Goal: Task Accomplishment & Management: Complete application form

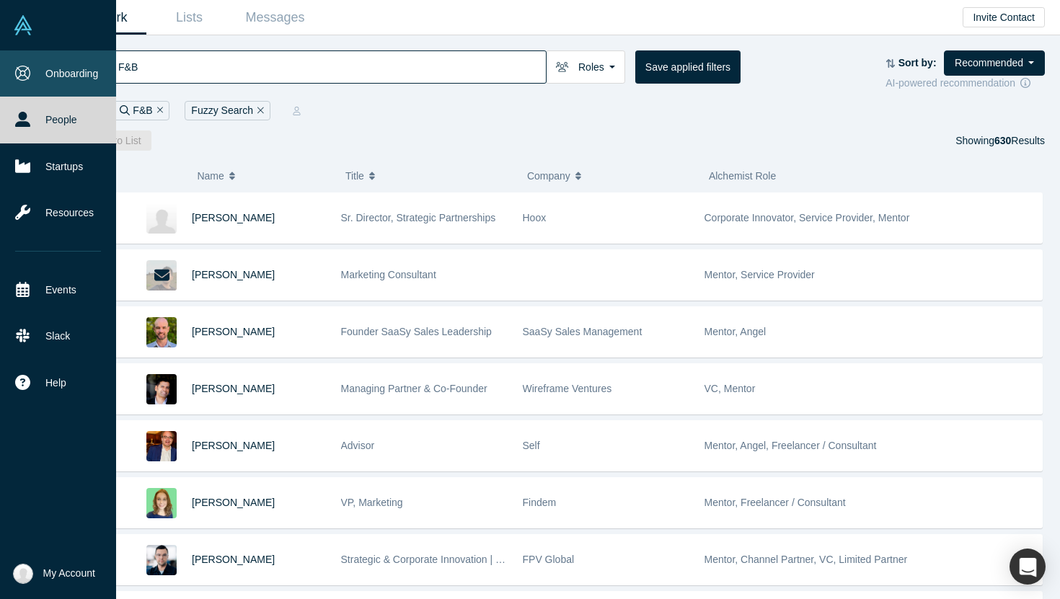
click at [27, 70] on icon at bounding box center [22, 73] width 15 height 15
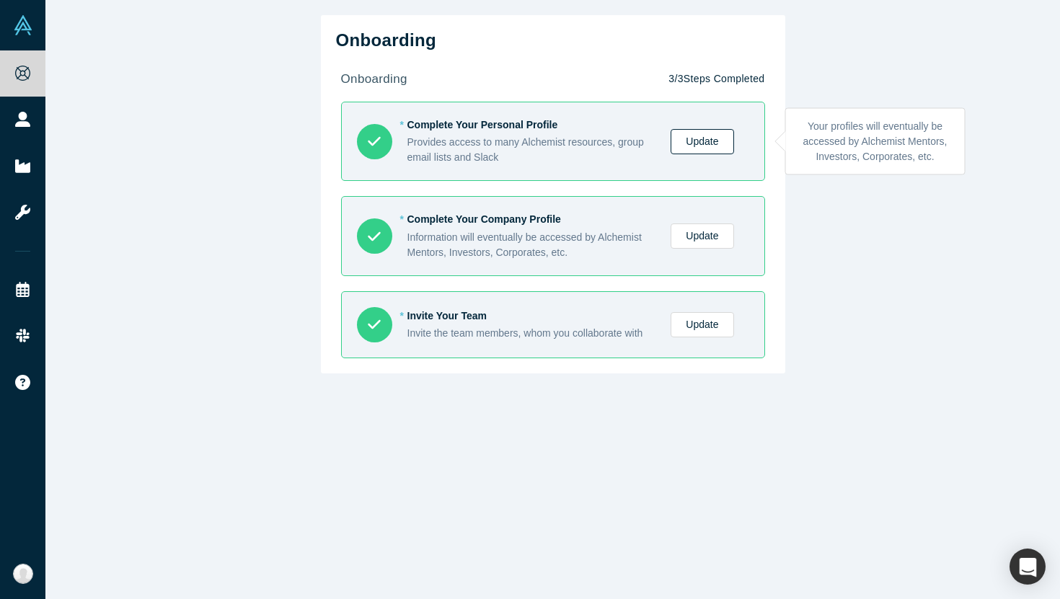
click at [699, 149] on link "Update" at bounding box center [702, 141] width 63 height 25
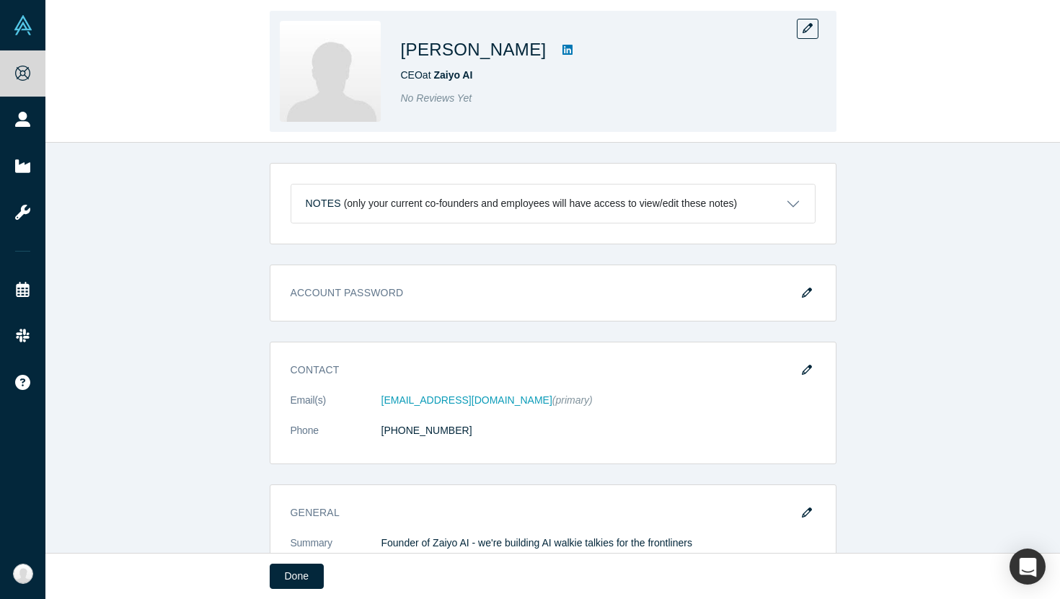
click at [346, 76] on img at bounding box center [330, 71] width 101 height 101
click at [807, 34] on button "button" at bounding box center [808, 29] width 22 height 20
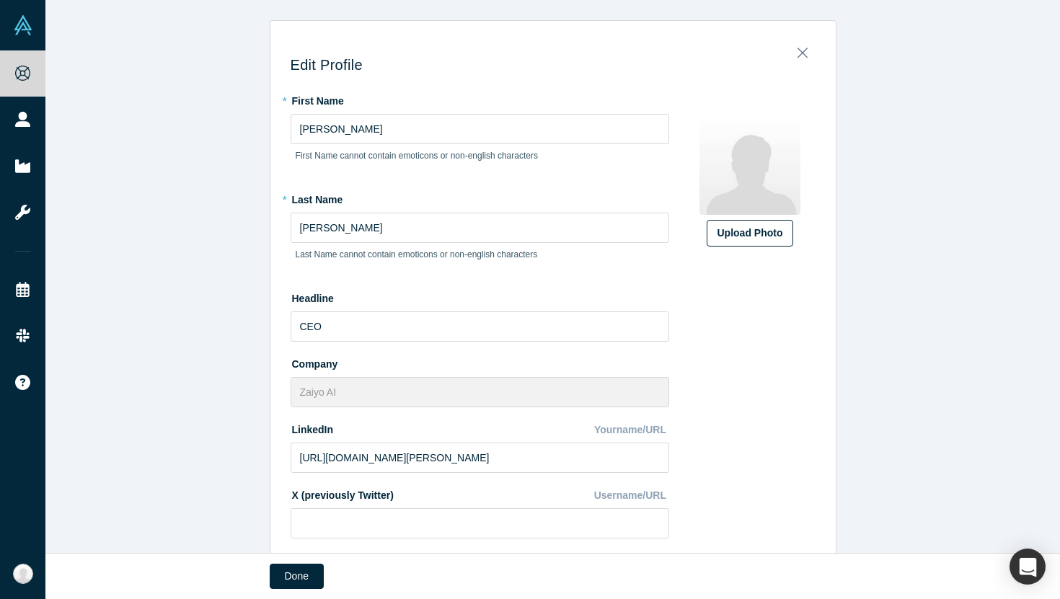
click at [772, 233] on div "Upload Photo" at bounding box center [750, 233] width 65 height 15
click at [0, 0] on input "Upload Photo" at bounding box center [0, 0] width 0 height 0
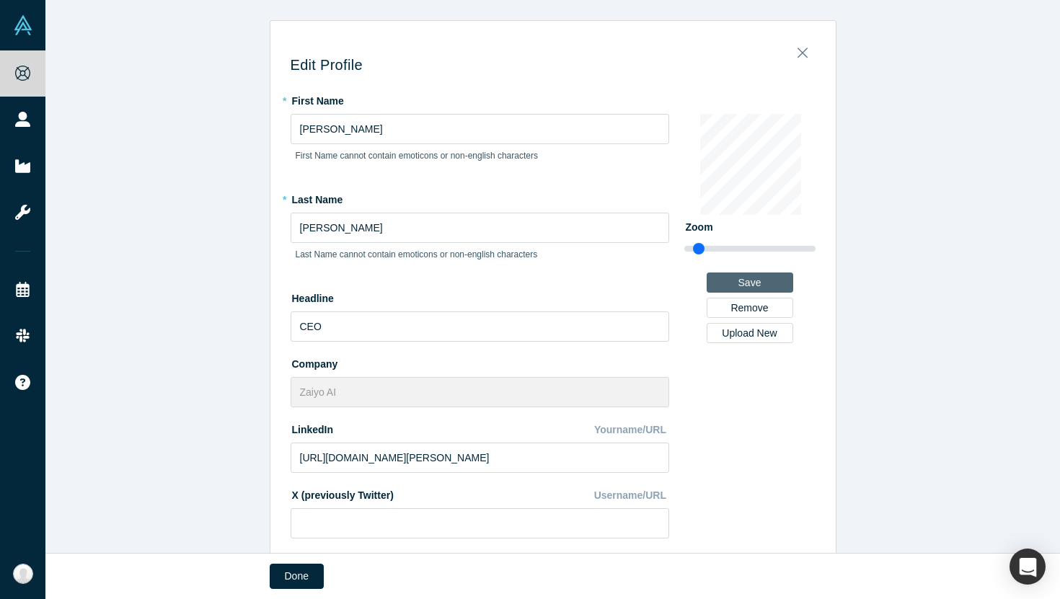
click at [765, 281] on button "Save" at bounding box center [750, 283] width 87 height 20
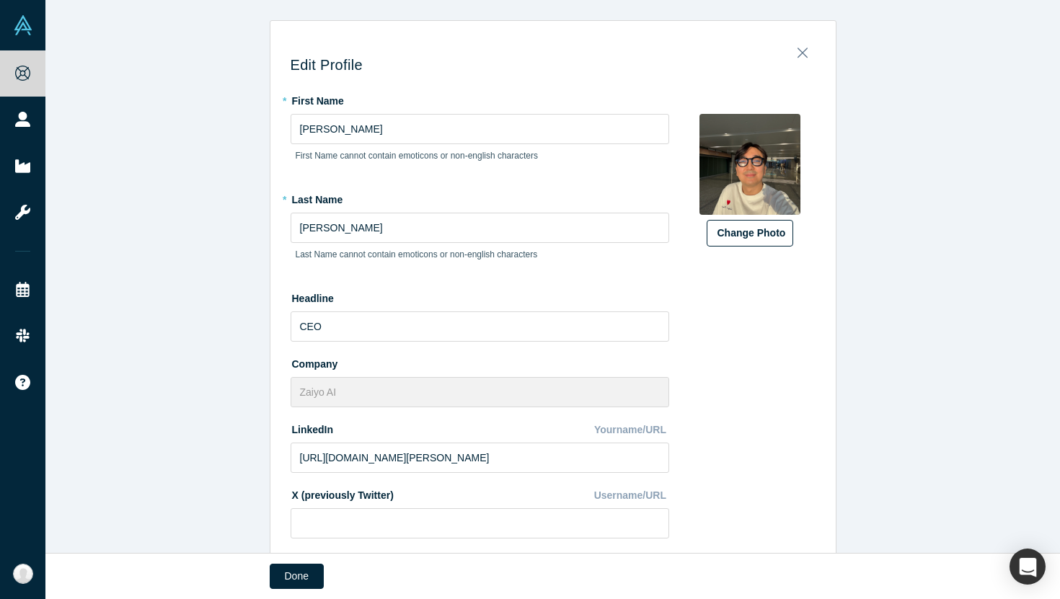
click at [762, 236] on button "Change Photo" at bounding box center [750, 233] width 87 height 27
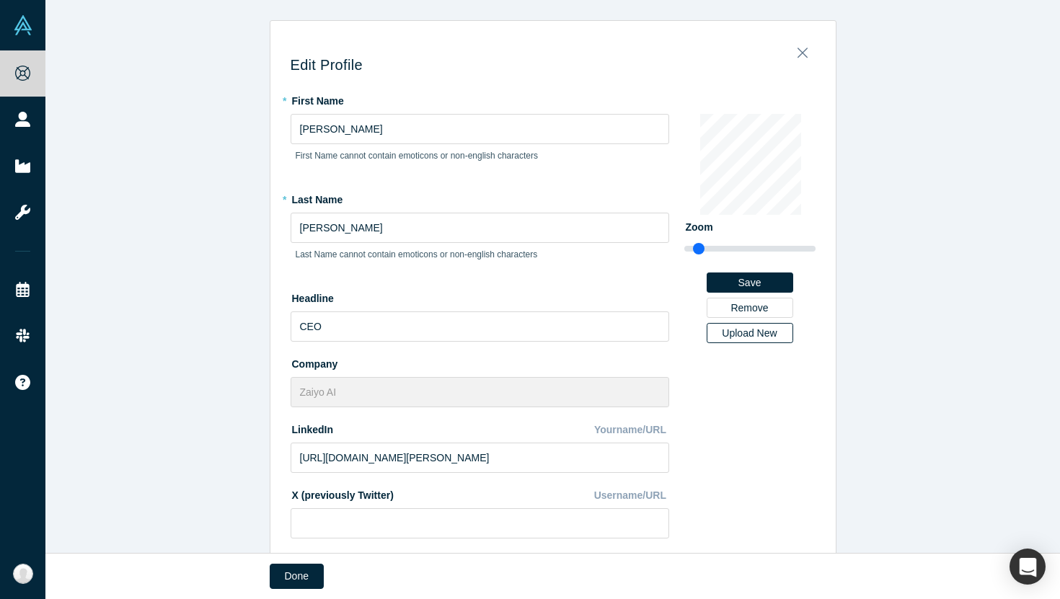
click at [753, 335] on div "Upload New" at bounding box center [750, 333] width 66 height 10
click at [0, 0] on input "Upload New" at bounding box center [0, 0] width 0 height 0
type input "1.02"
click at [700, 242] on input "range" at bounding box center [749, 248] width 131 height 17
click at [739, 278] on button "Save" at bounding box center [750, 283] width 87 height 20
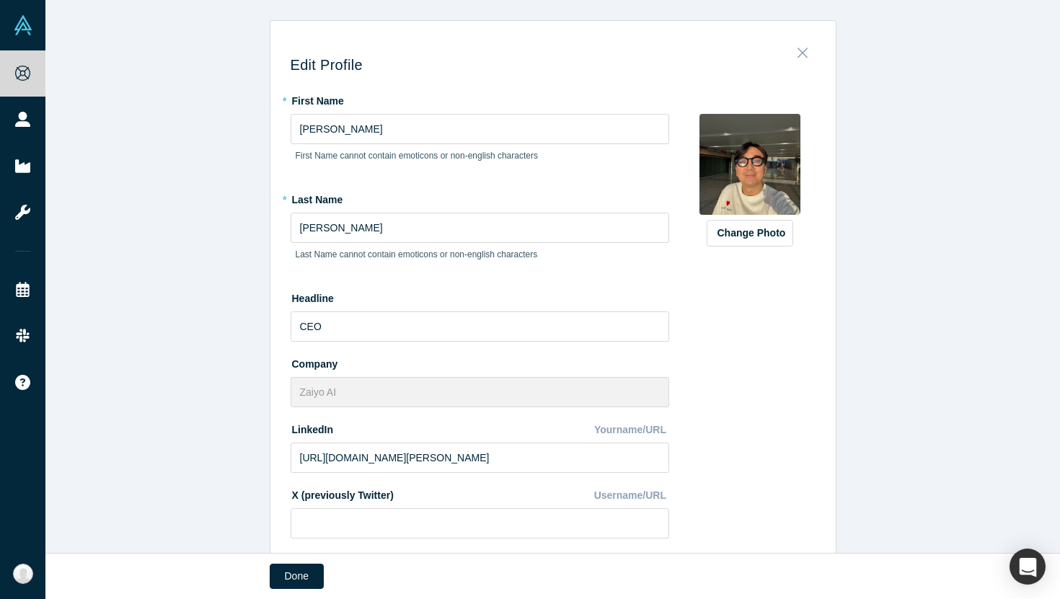
click at [802, 50] on icon "Close" at bounding box center [803, 53] width 10 height 16
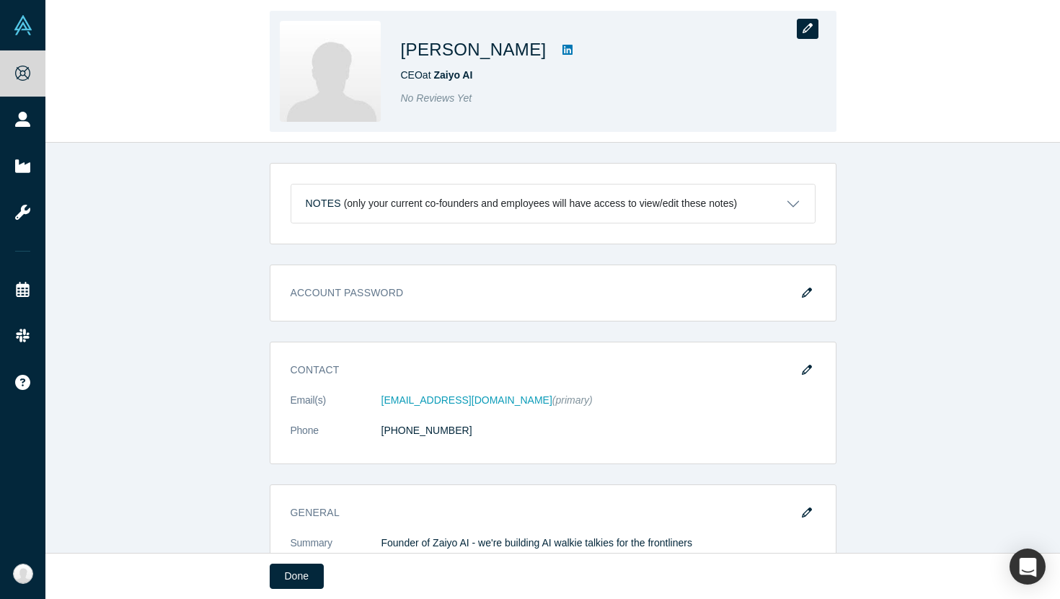
click at [801, 19] on button "button" at bounding box center [808, 29] width 22 height 20
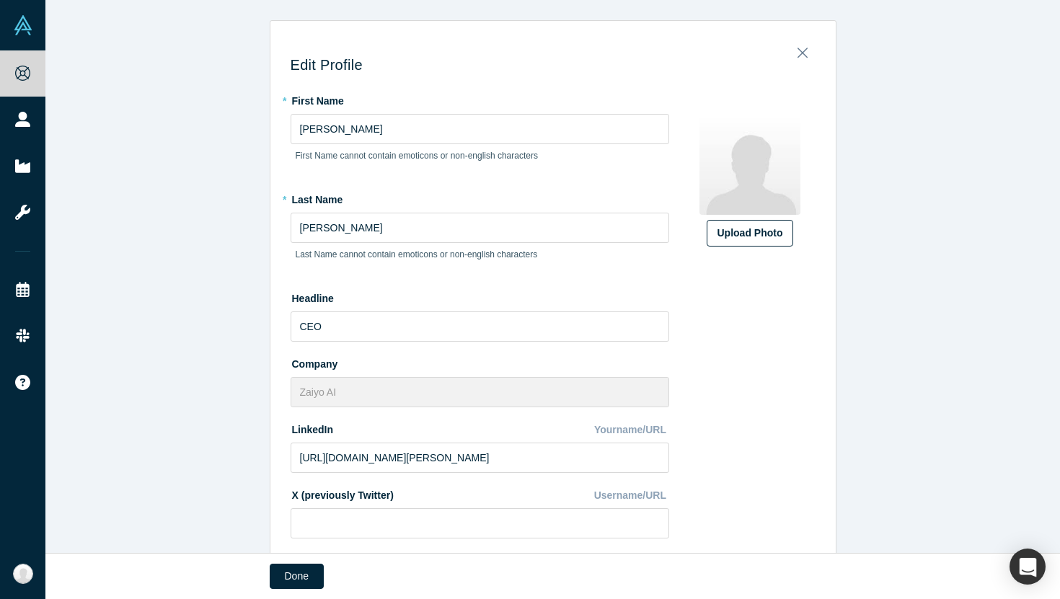
click at [749, 224] on label "Upload Photo" at bounding box center [750, 233] width 87 height 27
click at [0, 0] on input "Upload Photo" at bounding box center [0, 0] width 0 height 0
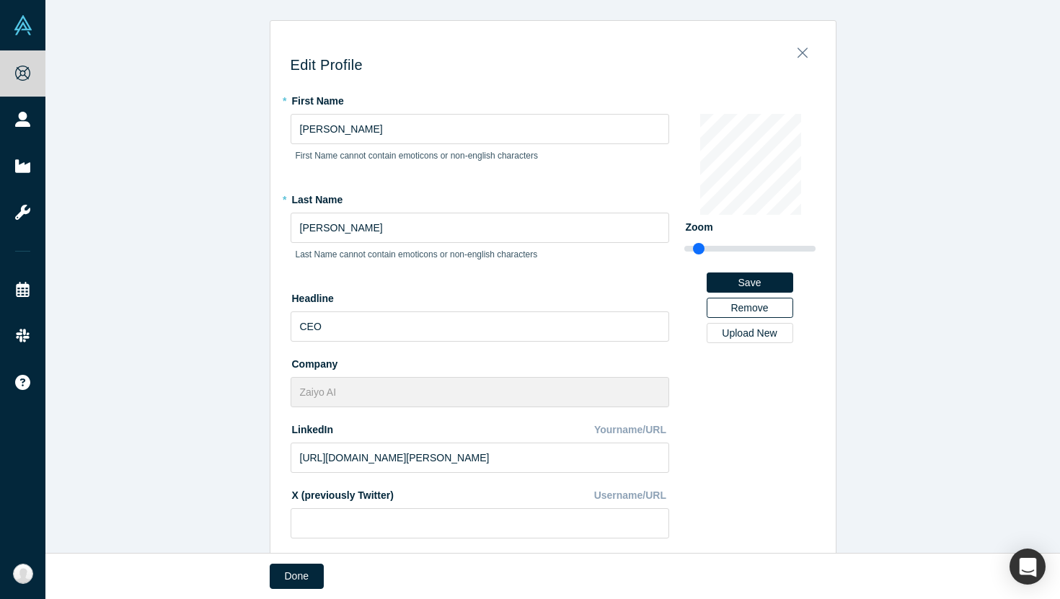
click at [730, 309] on button "Remove" at bounding box center [750, 308] width 87 height 20
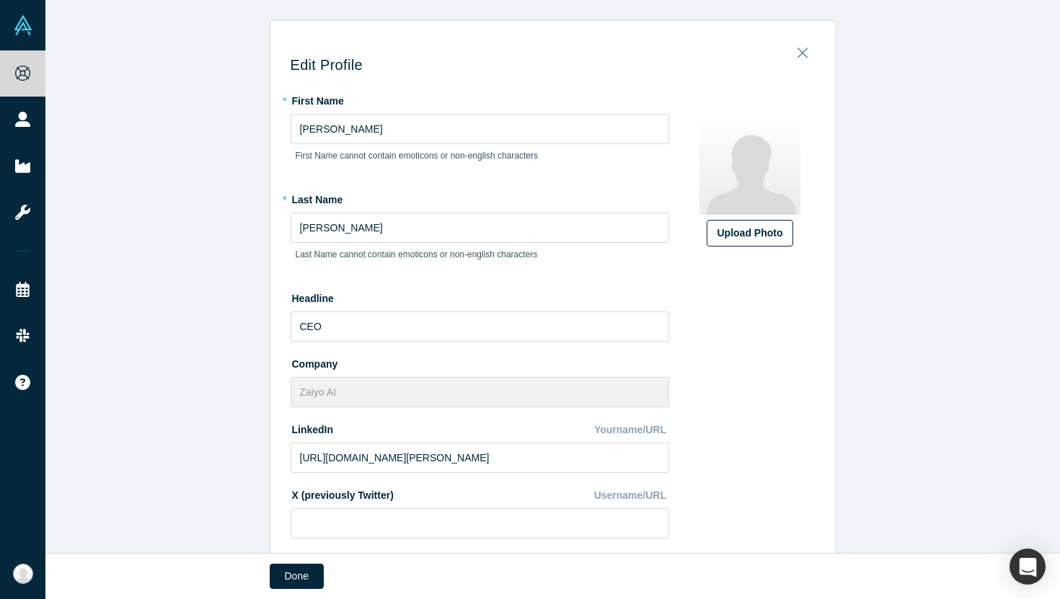
click at [729, 230] on div "Upload Photo" at bounding box center [750, 233] width 65 height 15
click at [0, 0] on input "Upload Photo" at bounding box center [0, 0] width 0 height 0
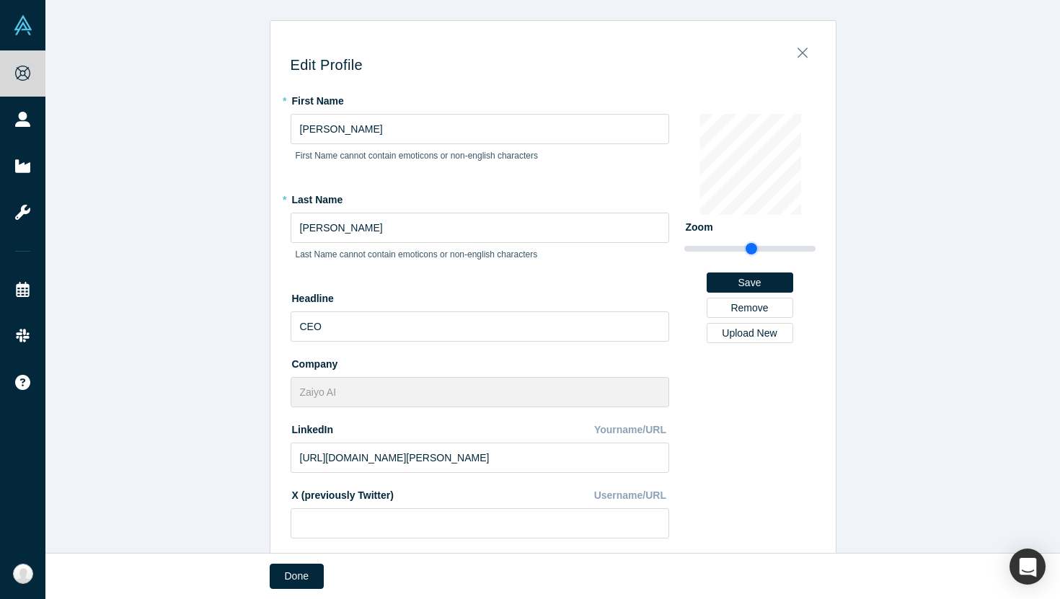
drag, startPoint x: 705, startPoint y: 247, endPoint x: 751, endPoint y: 249, distance: 45.5
click at [751, 250] on input "range" at bounding box center [749, 248] width 131 height 17
click at [773, 275] on button "Save" at bounding box center [750, 283] width 87 height 20
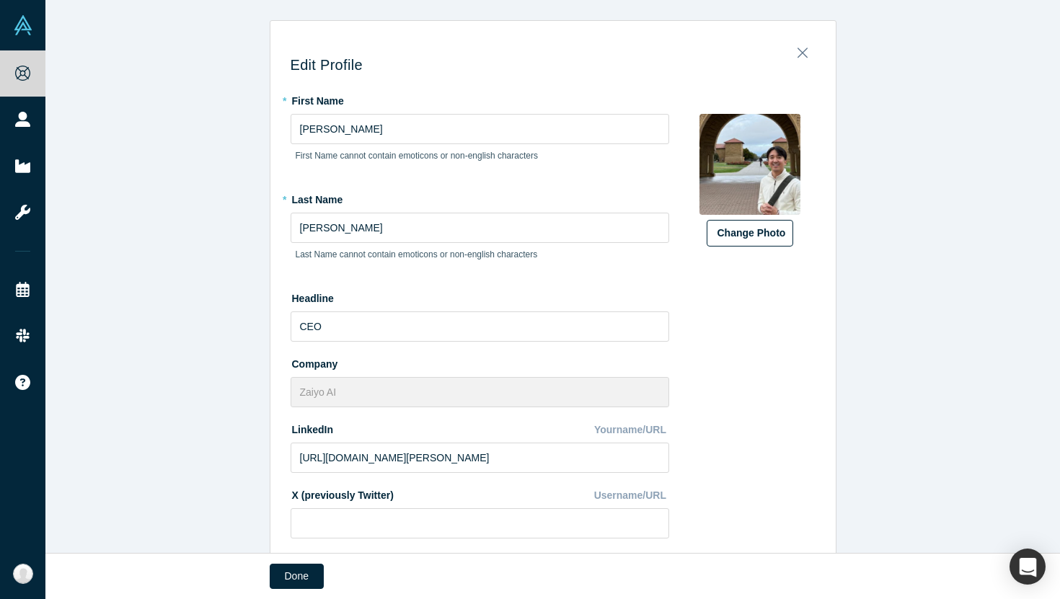
click at [773, 243] on button "Change Photo" at bounding box center [750, 233] width 87 height 27
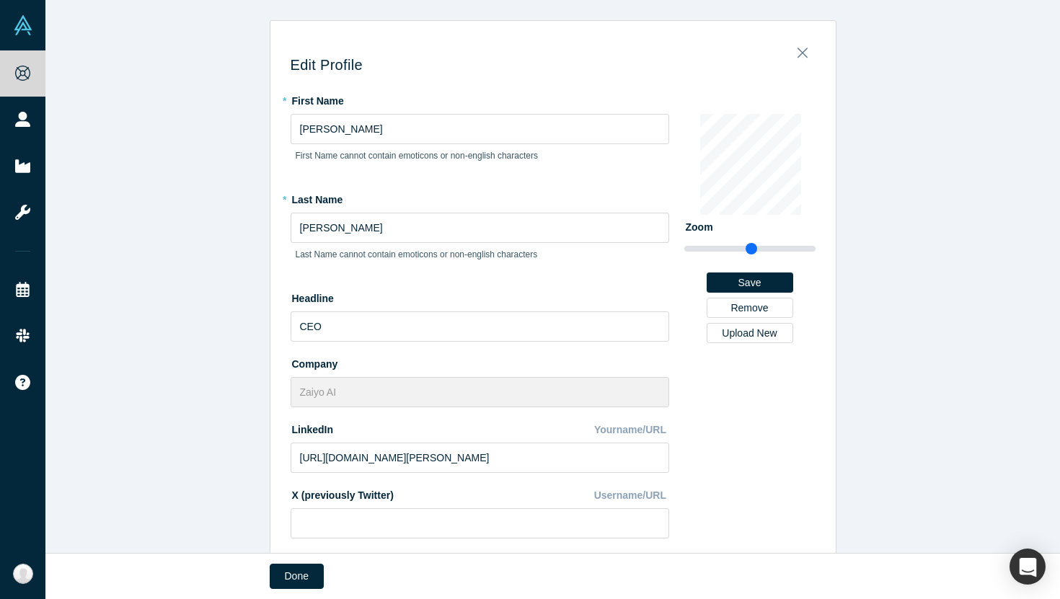
click at [682, 195] on div "* First Name [PERSON_NAME] First Name cannot contain emoticons or non-english c…" at bounding box center [553, 455] width 525 height 733
drag, startPoint x: 750, startPoint y: 251, endPoint x: 770, endPoint y: 250, distance: 19.5
click at [770, 250] on input "range" at bounding box center [749, 248] width 131 height 17
drag, startPoint x: 769, startPoint y: 247, endPoint x: 803, endPoint y: 248, distance: 34.6
type input "3.85"
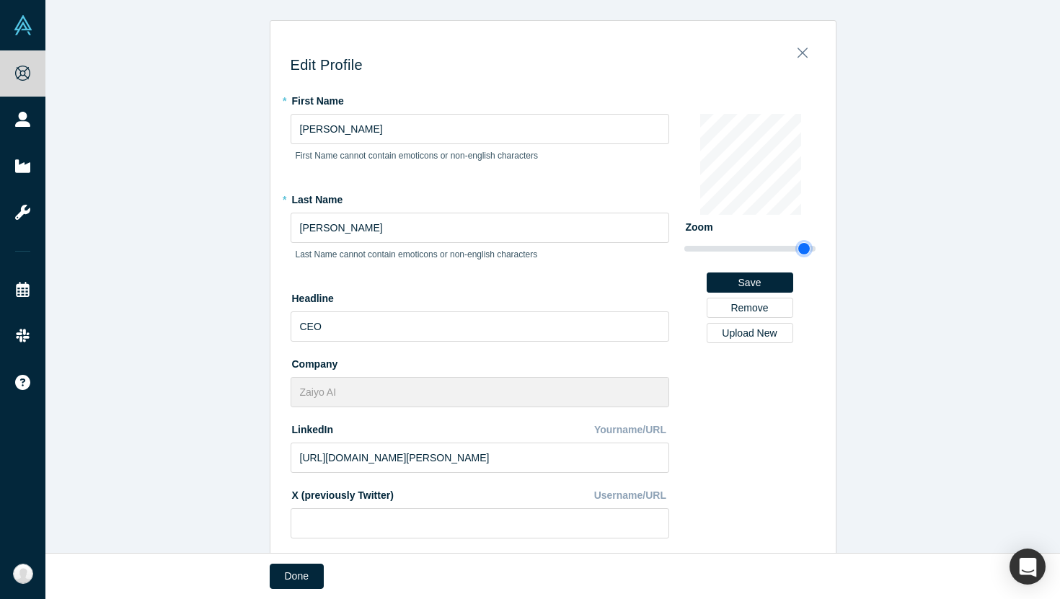
click at [803, 248] on input "range" at bounding box center [749, 248] width 131 height 17
click at [762, 277] on button "Save" at bounding box center [750, 283] width 87 height 20
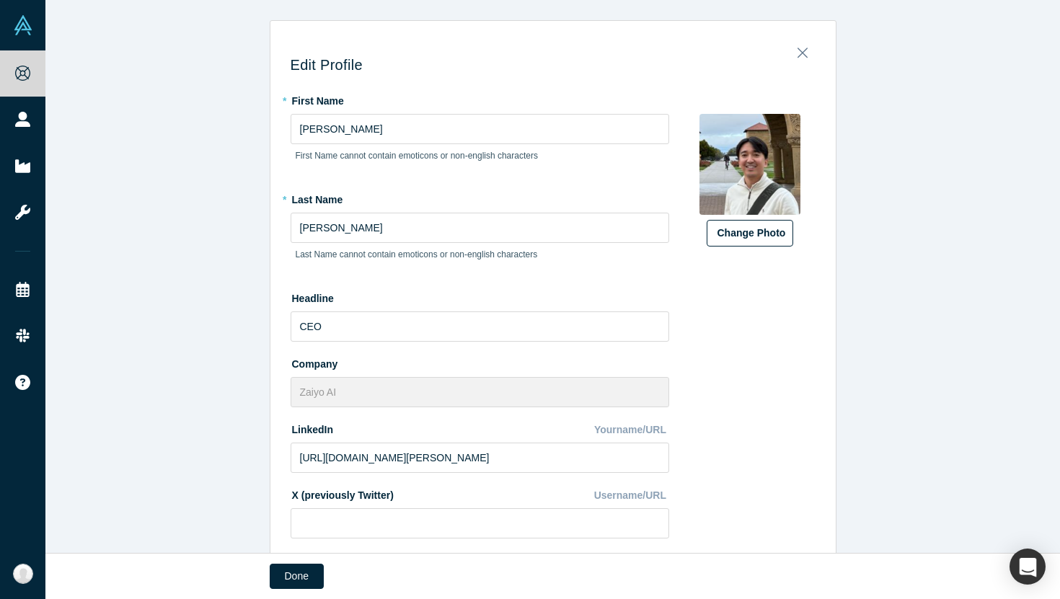
scroll to position [345, 0]
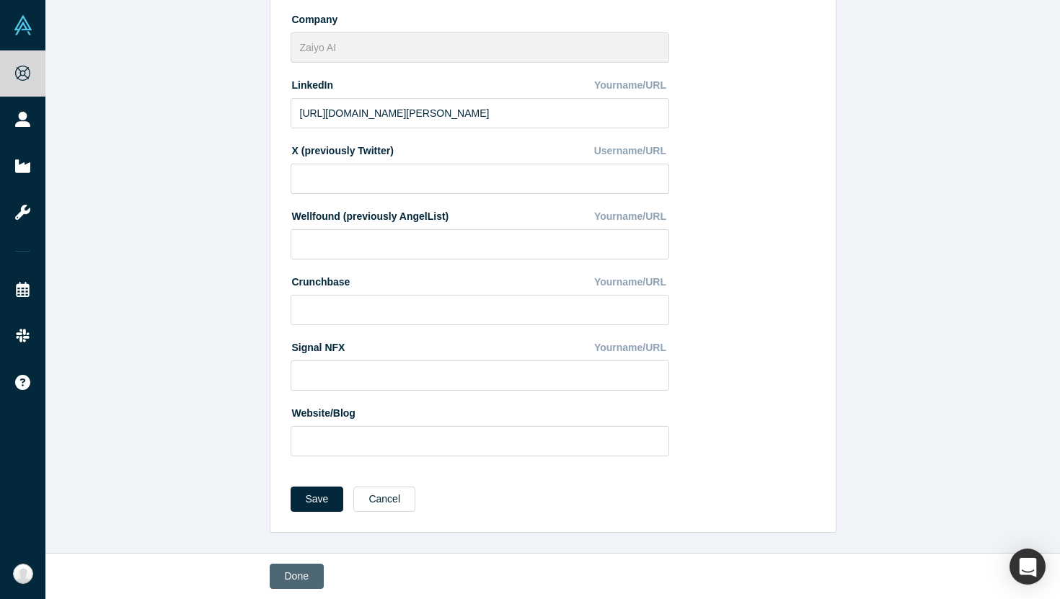
click at [296, 577] on button "Done" at bounding box center [297, 576] width 54 height 25
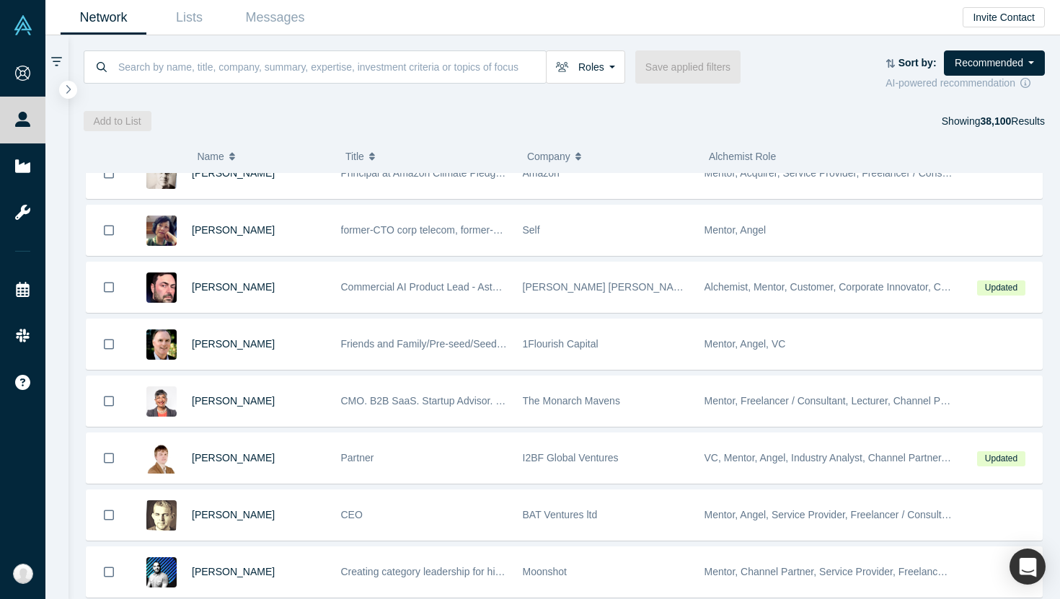
scroll to position [1264, 0]
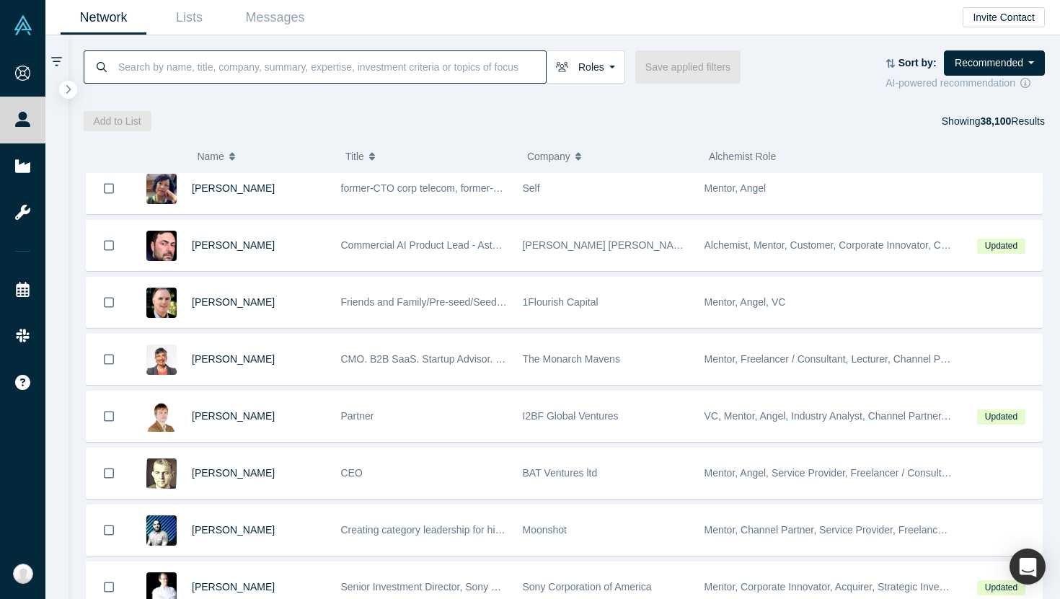
click at [246, 76] on input at bounding box center [331, 67] width 429 height 34
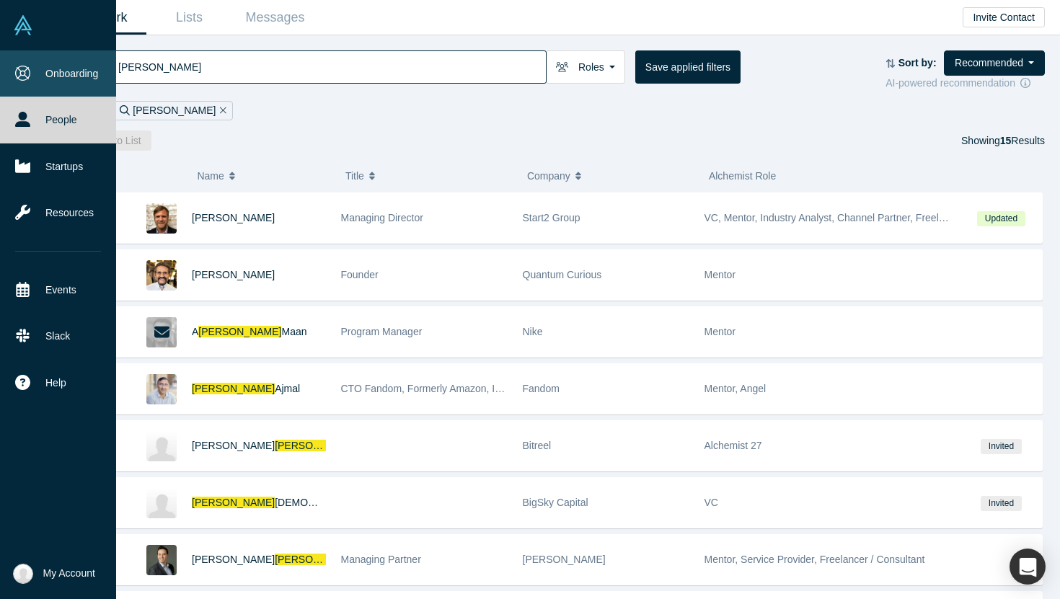
type input "[PERSON_NAME]"
click at [32, 78] on link "Onboarding" at bounding box center [58, 73] width 116 height 46
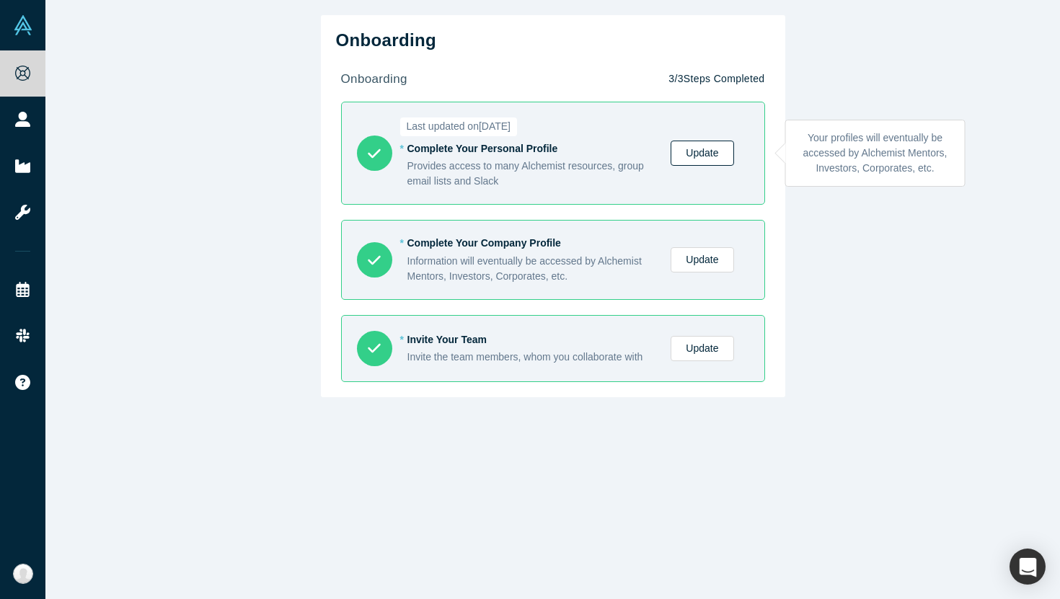
click at [720, 162] on link "Update" at bounding box center [702, 153] width 63 height 25
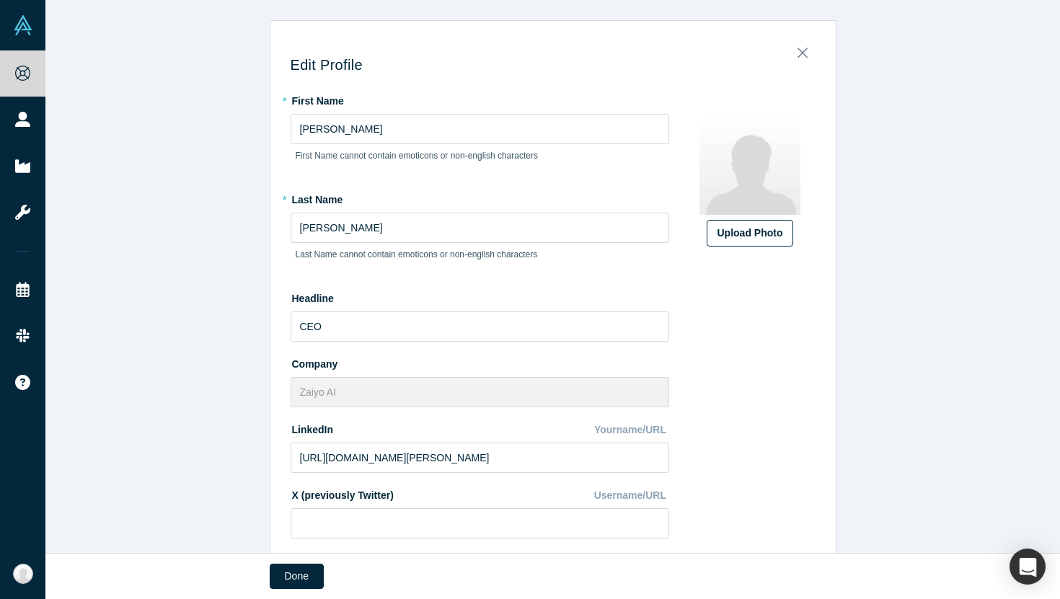
click at [763, 239] on div "Upload Photo" at bounding box center [750, 233] width 65 height 15
click at [0, 0] on input "Upload Photo" at bounding box center [0, 0] width 0 height 0
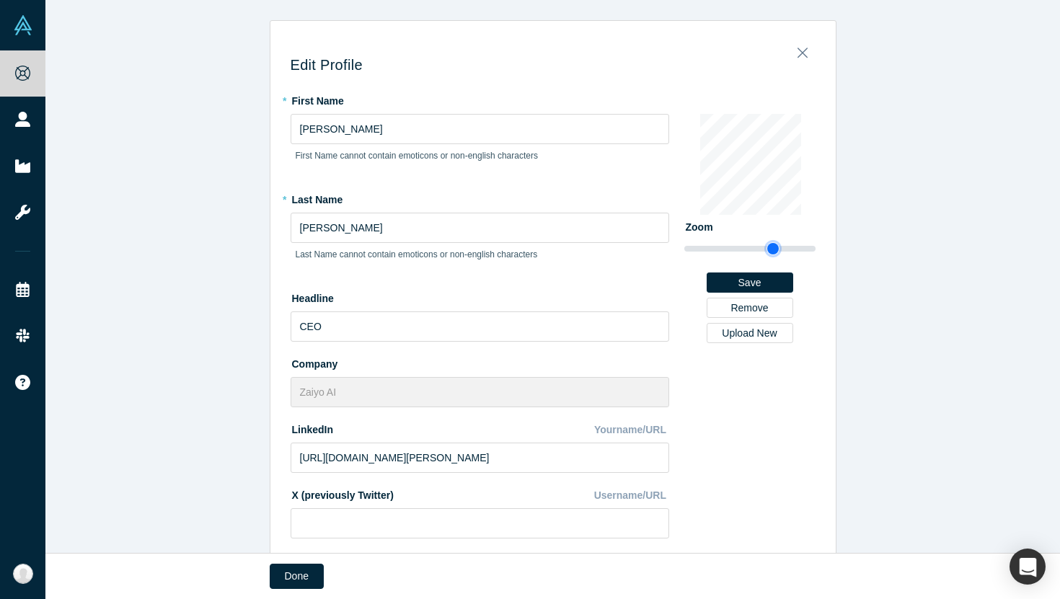
drag, startPoint x: 697, startPoint y: 252, endPoint x: 773, endPoint y: 257, distance: 76.7
click at [773, 257] on div "Zoom Save Remove Upload New" at bounding box center [749, 279] width 131 height 128
click at [702, 106] on div "Change Photo Zoom Save Remove Upload New" at bounding box center [749, 216] width 131 height 255
drag, startPoint x: 774, startPoint y: 244, endPoint x: 805, endPoint y: 250, distance: 31.4
type input "3.89"
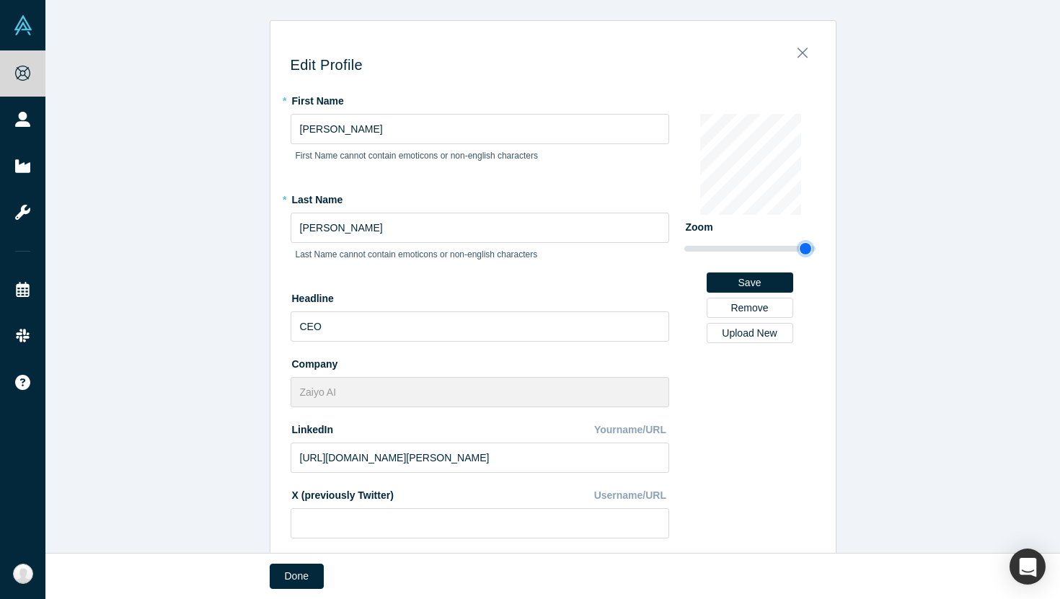
click at [805, 250] on input "range" at bounding box center [749, 248] width 131 height 17
click at [757, 280] on button "Save" at bounding box center [750, 283] width 87 height 20
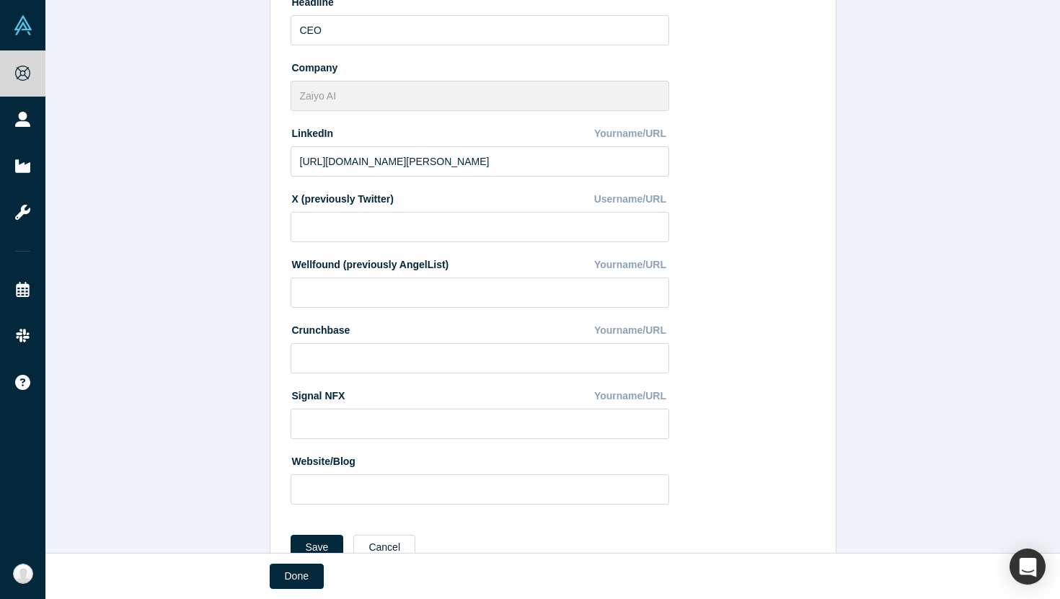
scroll to position [345, 0]
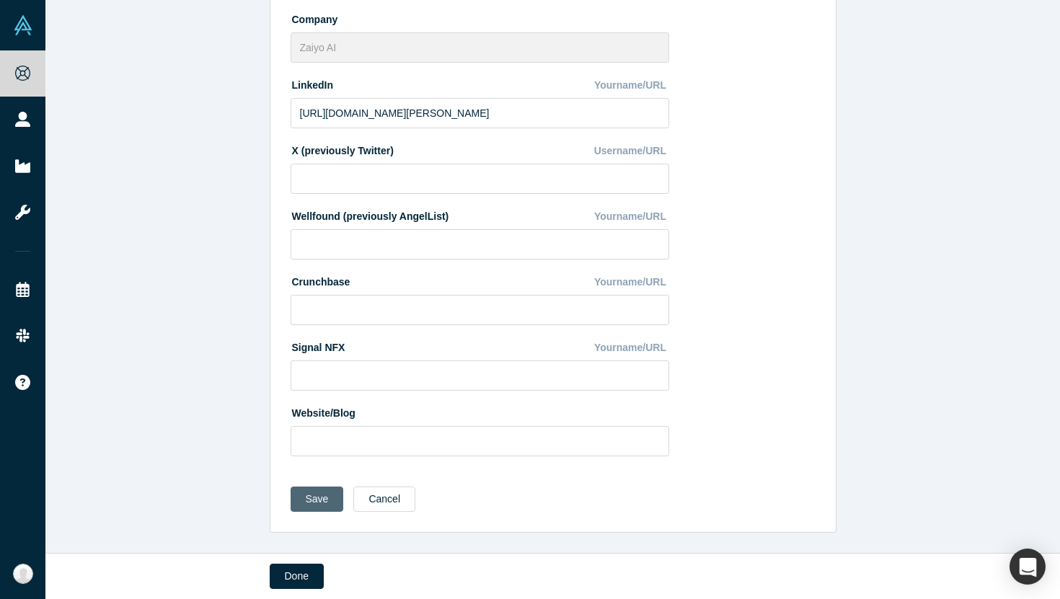
click at [326, 495] on button "Save" at bounding box center [317, 499] width 53 height 25
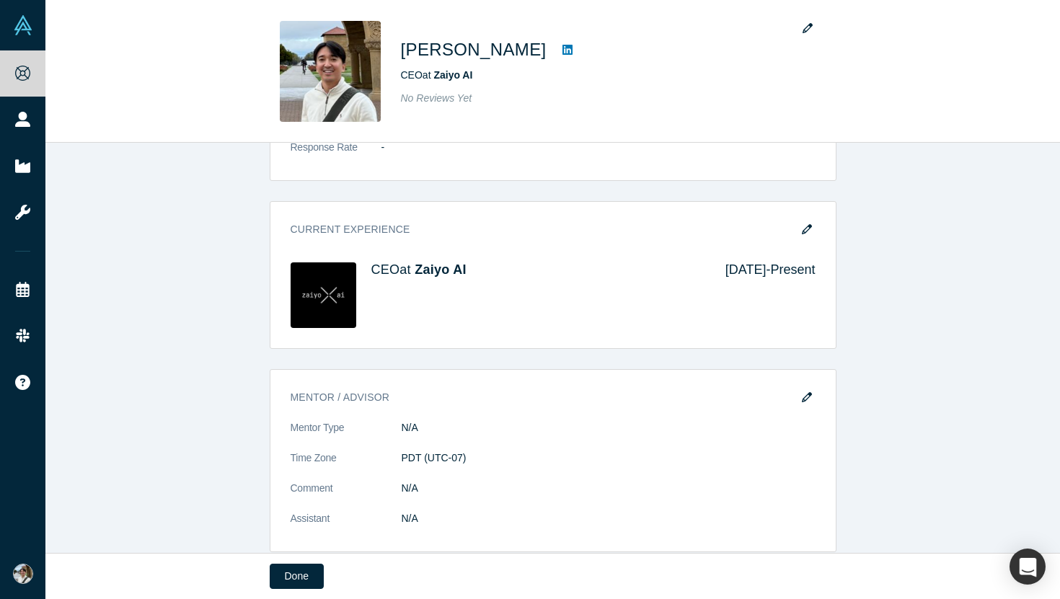
scroll to position [572, 0]
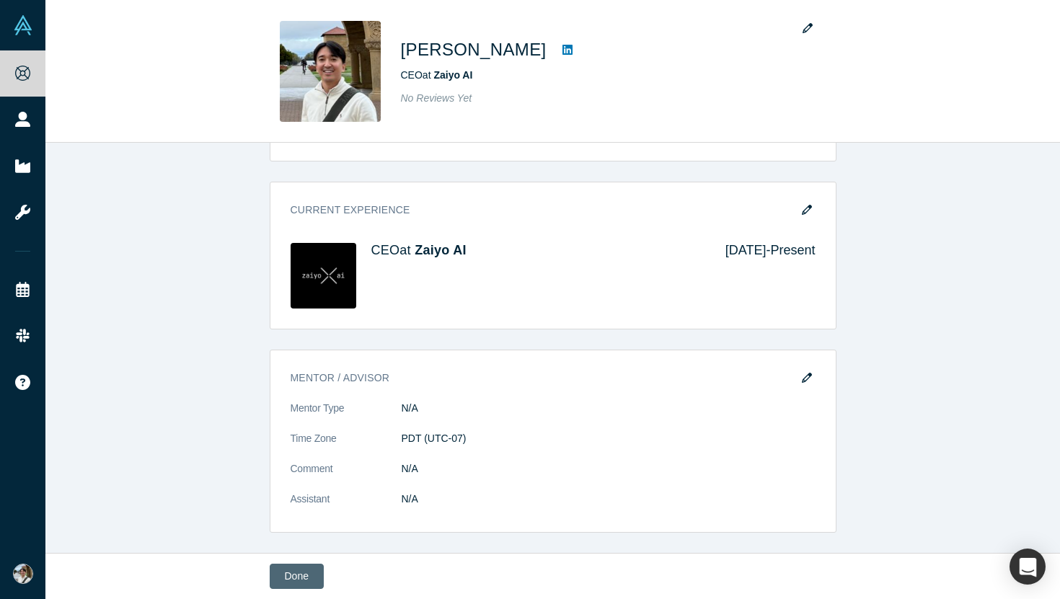
click at [304, 571] on button "Done" at bounding box center [297, 576] width 54 height 25
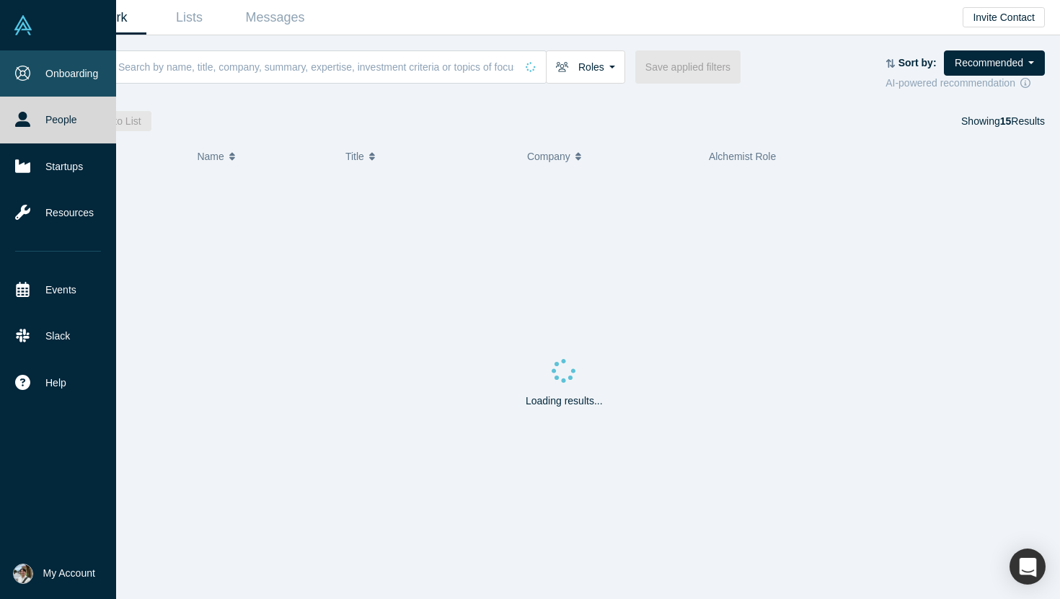
click at [25, 84] on link "Onboarding" at bounding box center [58, 73] width 116 height 46
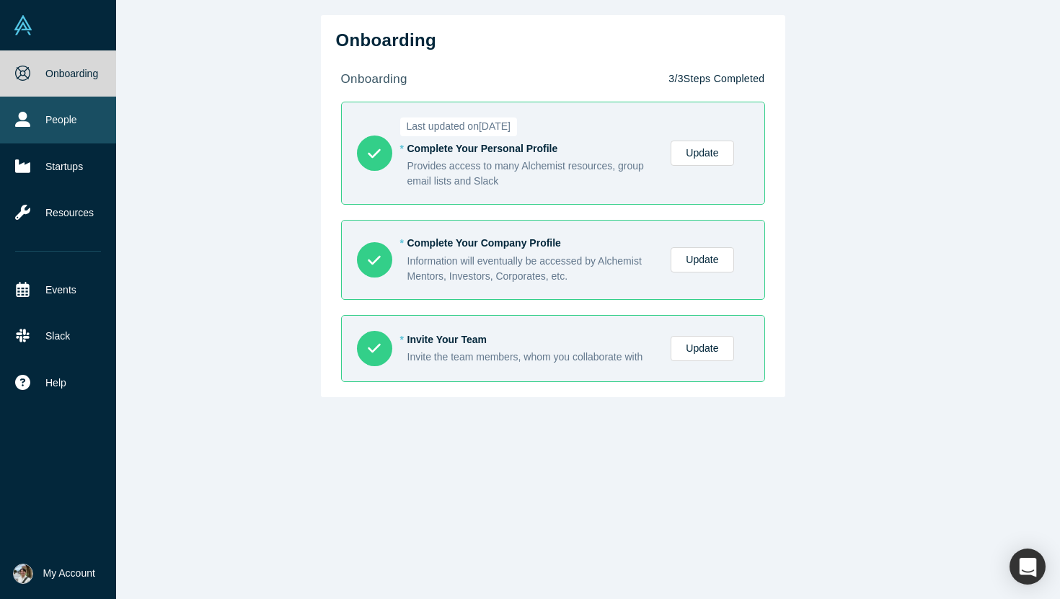
click at [26, 120] on icon at bounding box center [22, 119] width 15 height 15
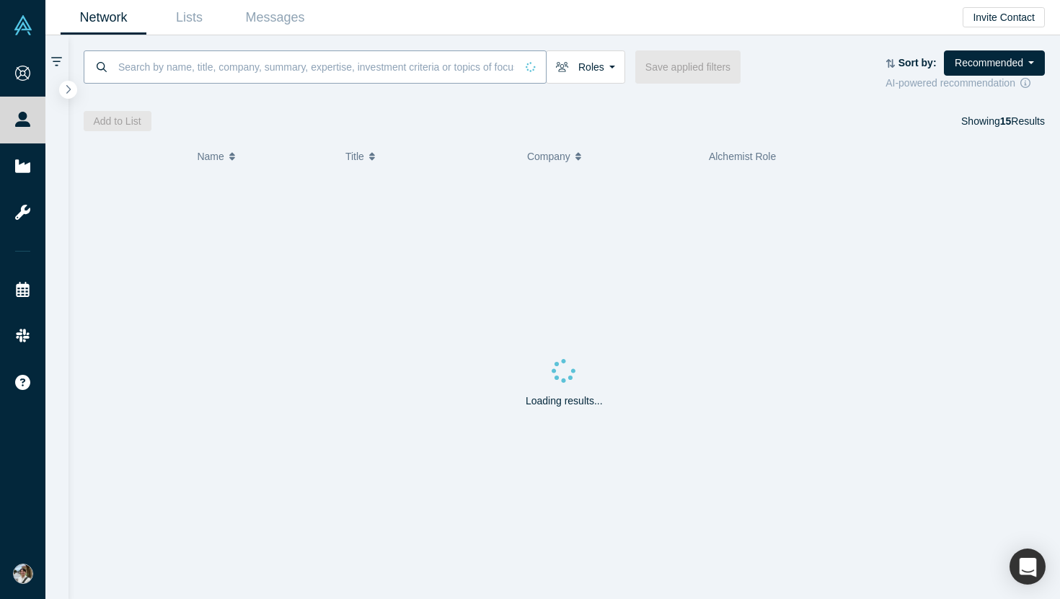
click at [239, 69] on input at bounding box center [316, 67] width 399 height 34
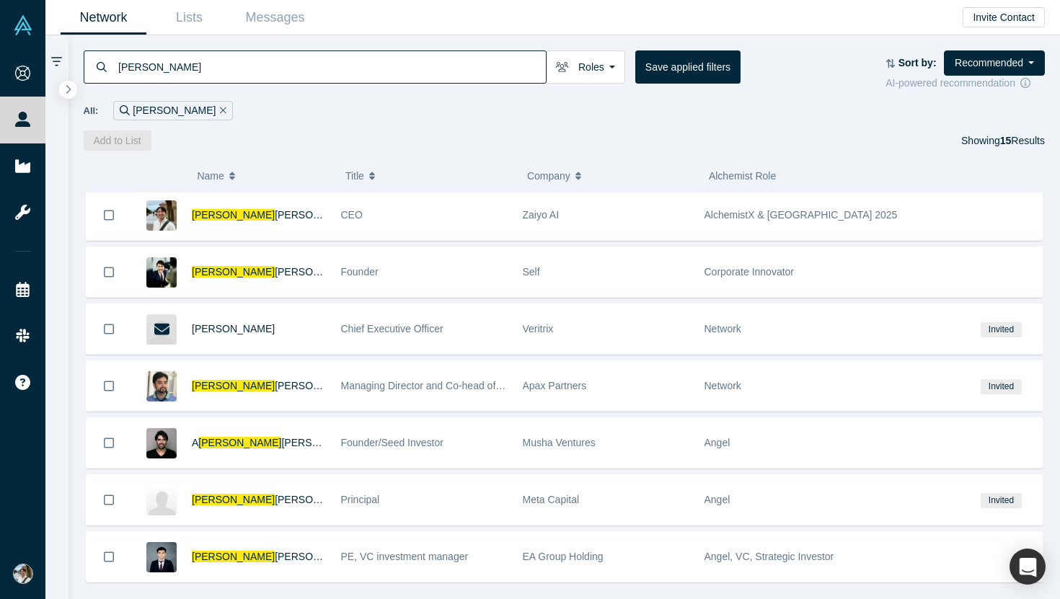
scroll to position [482, 0]
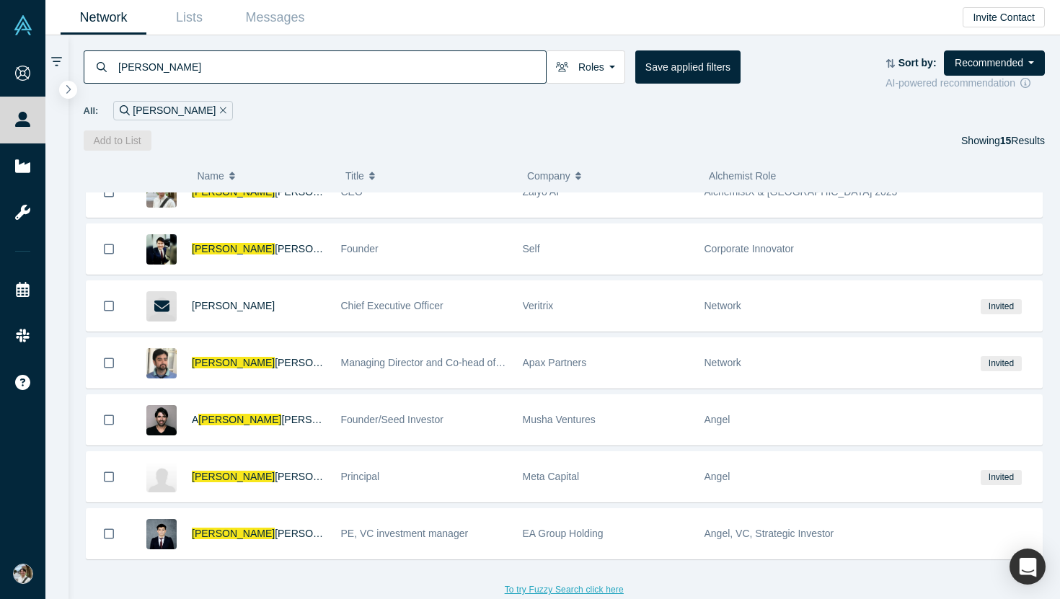
type input "[PERSON_NAME]"
click at [542, 592] on button "To try Fuzzy Search click here" at bounding box center [564, 590] width 139 height 19
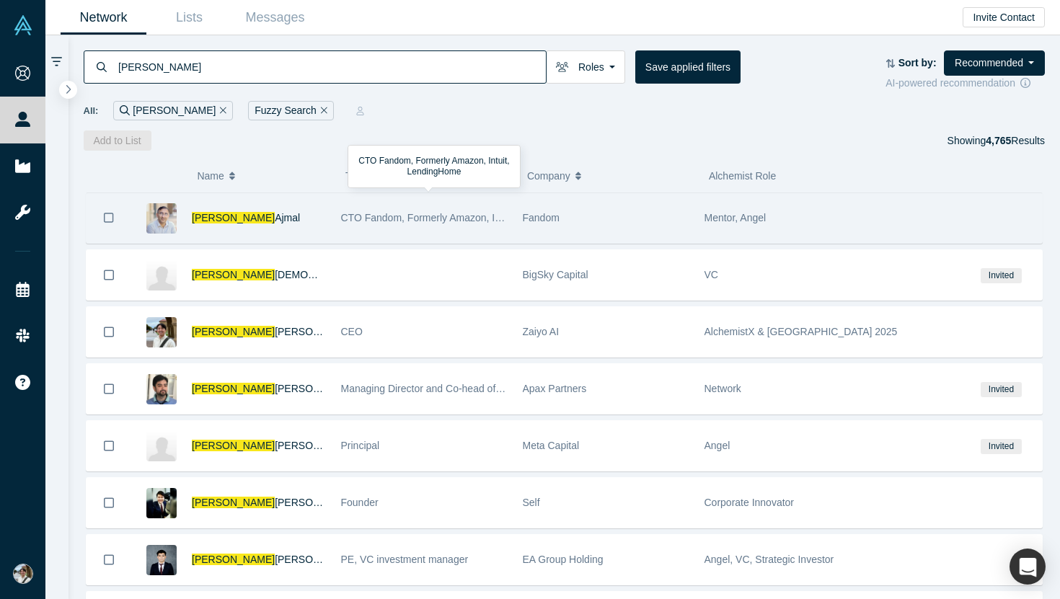
click at [467, 216] on span "CTO Fandom, Formerly Amazon, Intuit, LendingHome" at bounding box center [462, 218] width 242 height 12
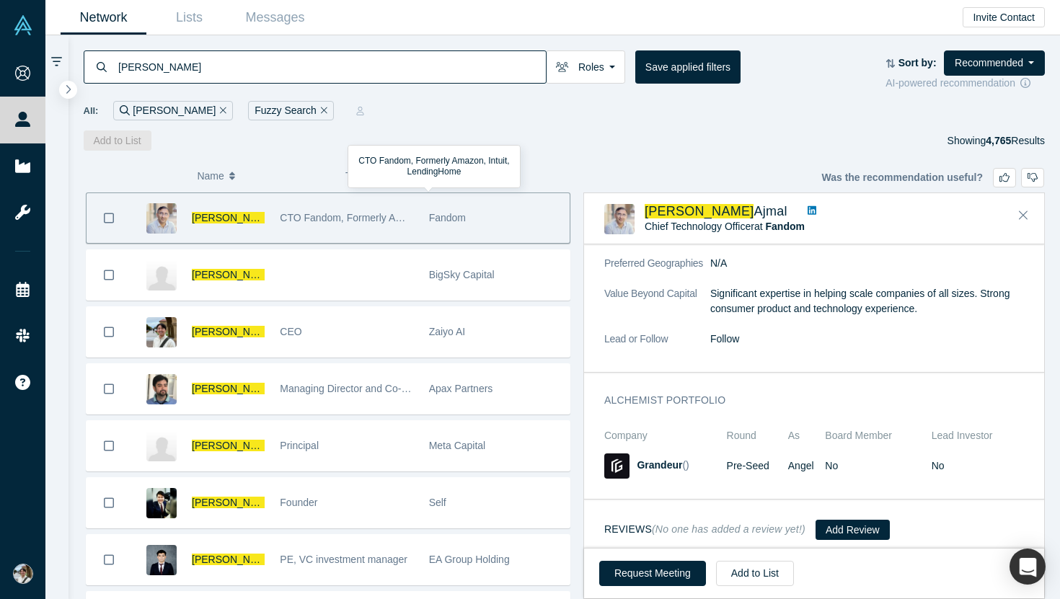
scroll to position [916, 0]
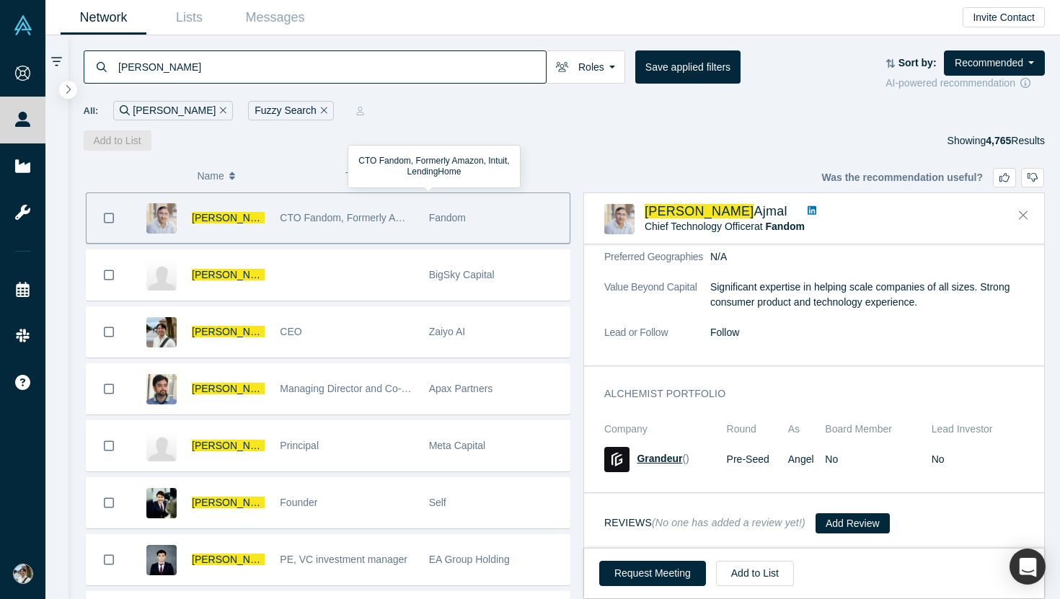
click at [666, 456] on span "Grandeur" at bounding box center [659, 459] width 45 height 12
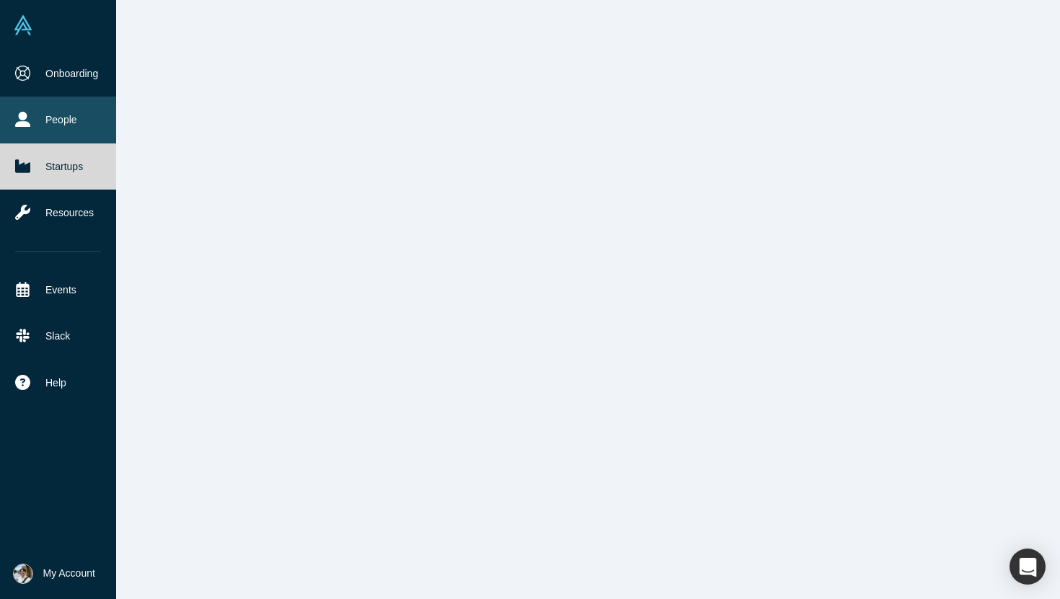
click at [44, 115] on link "People" at bounding box center [58, 120] width 116 height 46
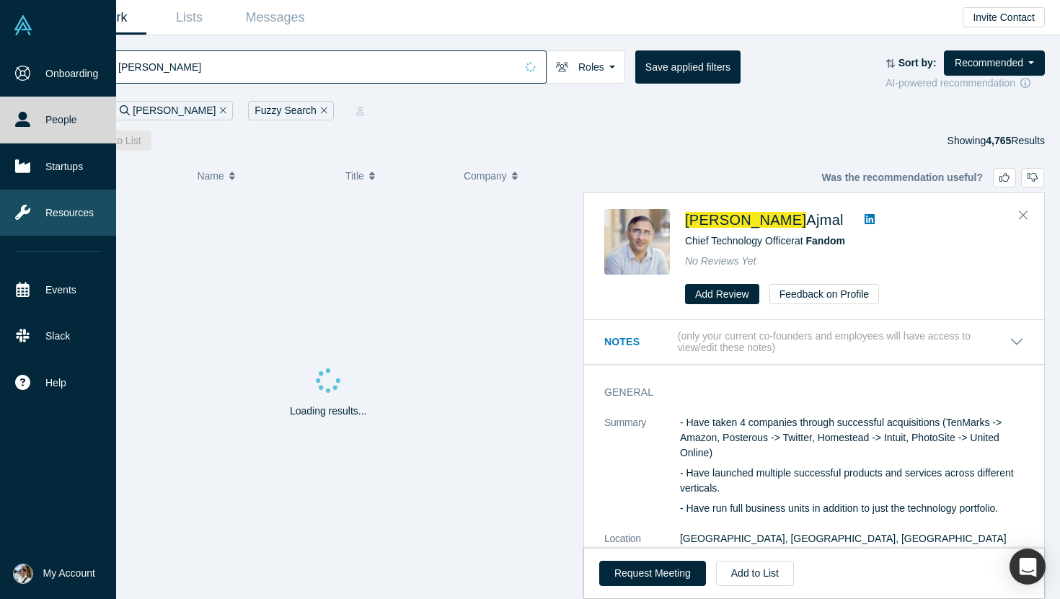
click at [50, 191] on link "Resources" at bounding box center [58, 213] width 116 height 46
